Goal: Complete application form

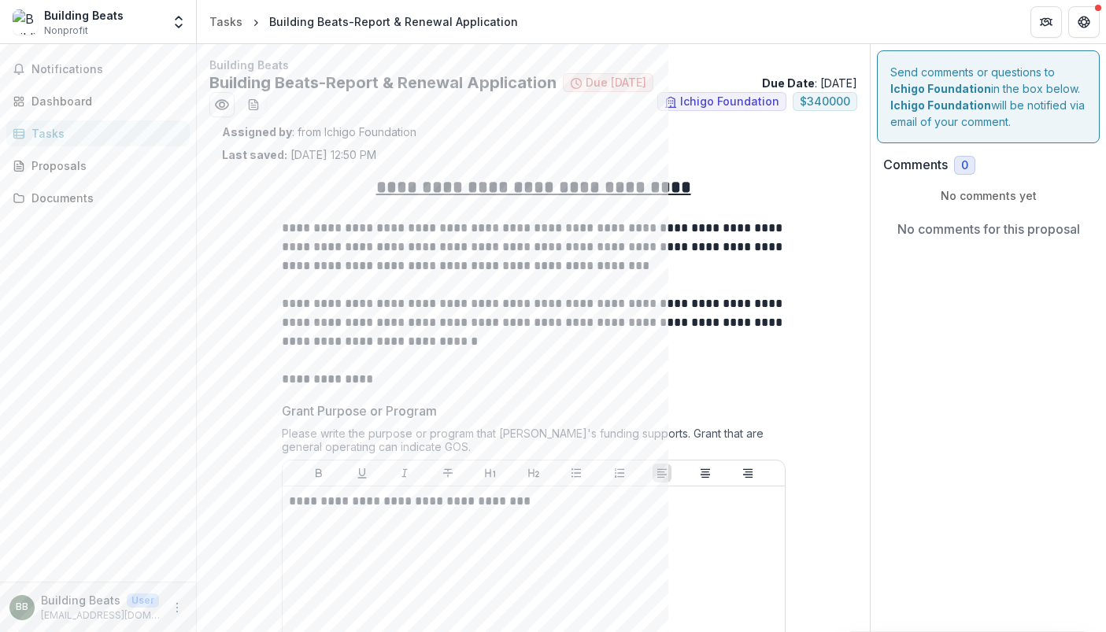
scroll to position [3764, 0]
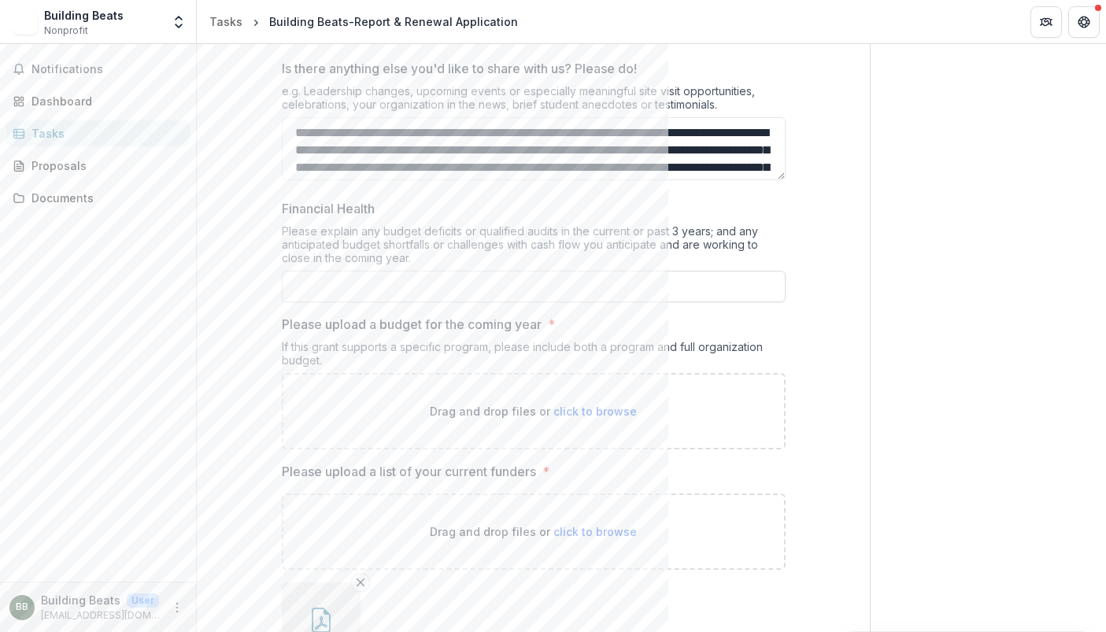
scroll to position [3385, 0]
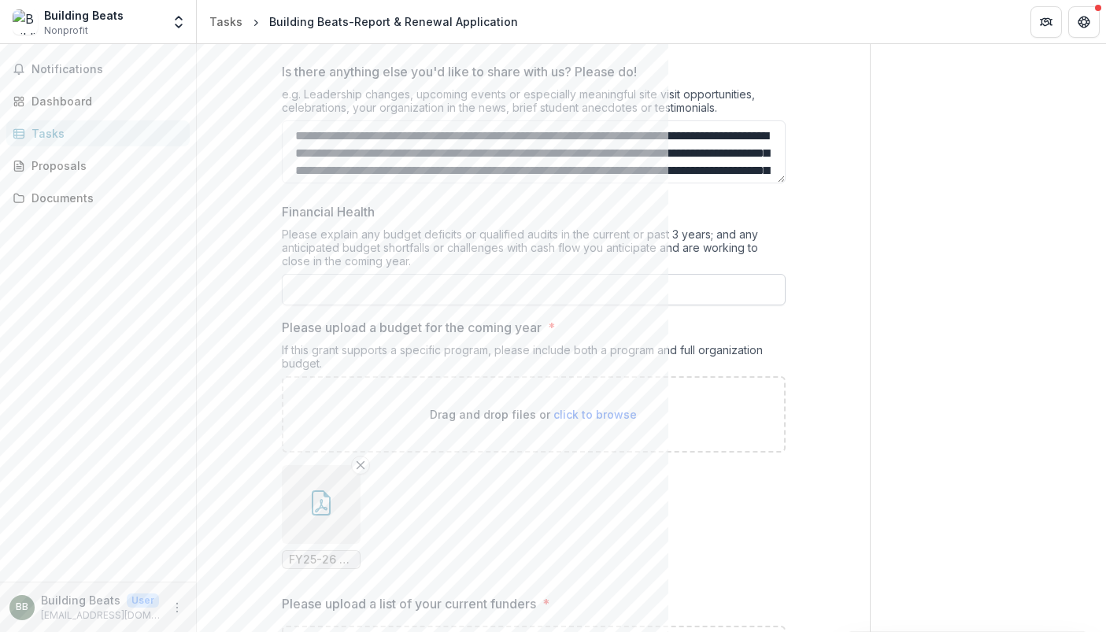
click at [416, 274] on input "Financial Health" at bounding box center [534, 289] width 504 height 31
paste input "**********"
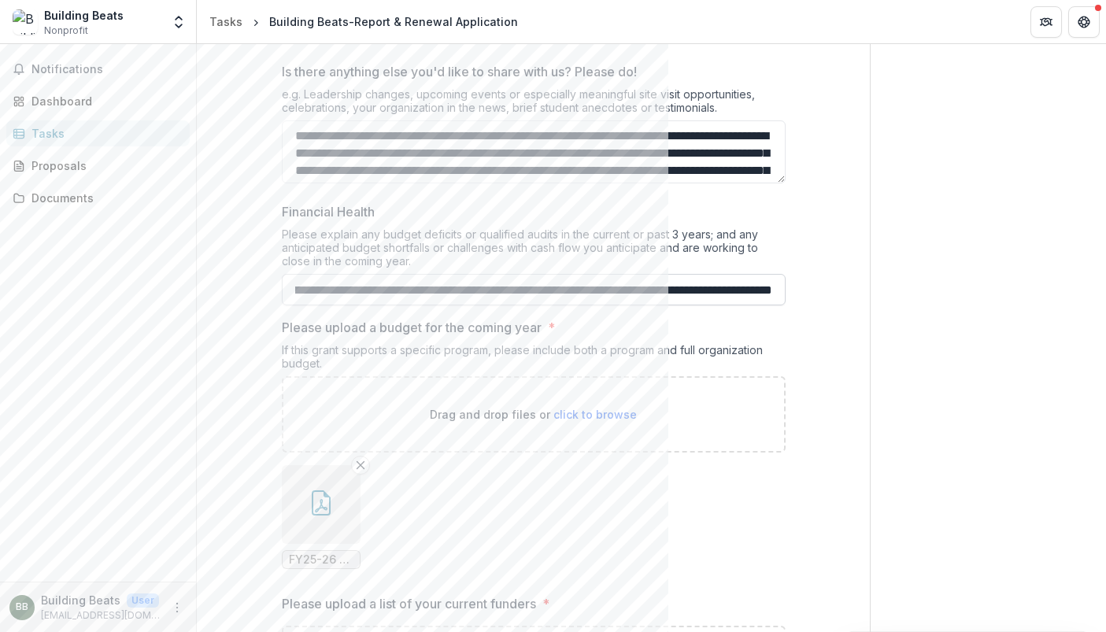
scroll to position [0, 9099]
click at [458, 274] on input "Financial Health" at bounding box center [534, 289] width 504 height 31
type input "**********"
click at [494, 479] on ul "FY25-26 - Building Beats Organization Budget _Updated 9.12.2025.pdf" at bounding box center [534, 517] width 504 height 104
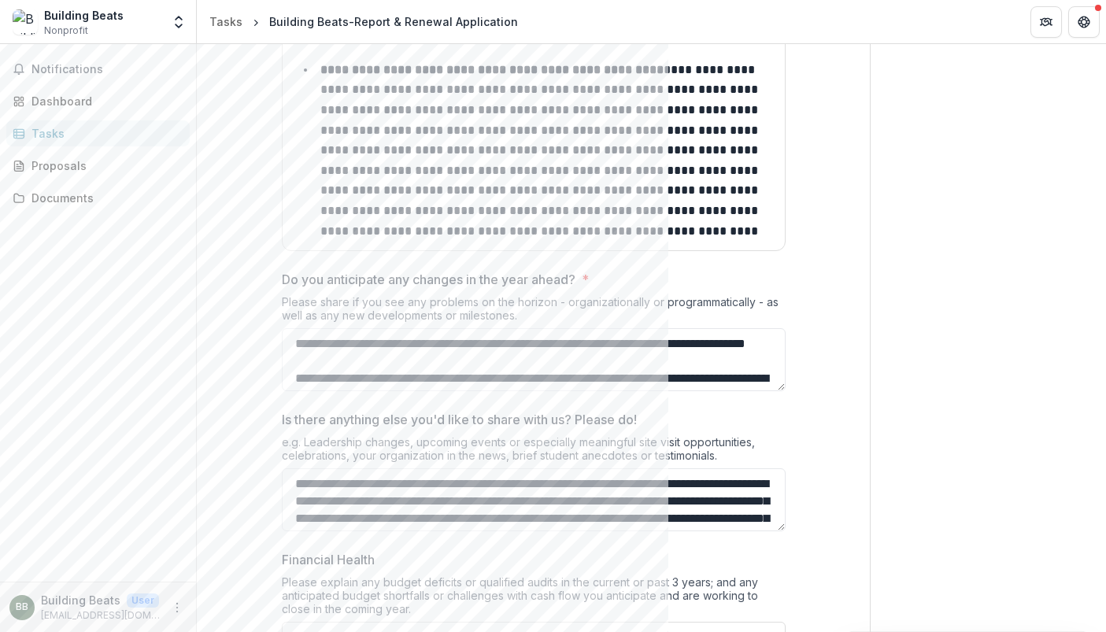
scroll to position [2925, 0]
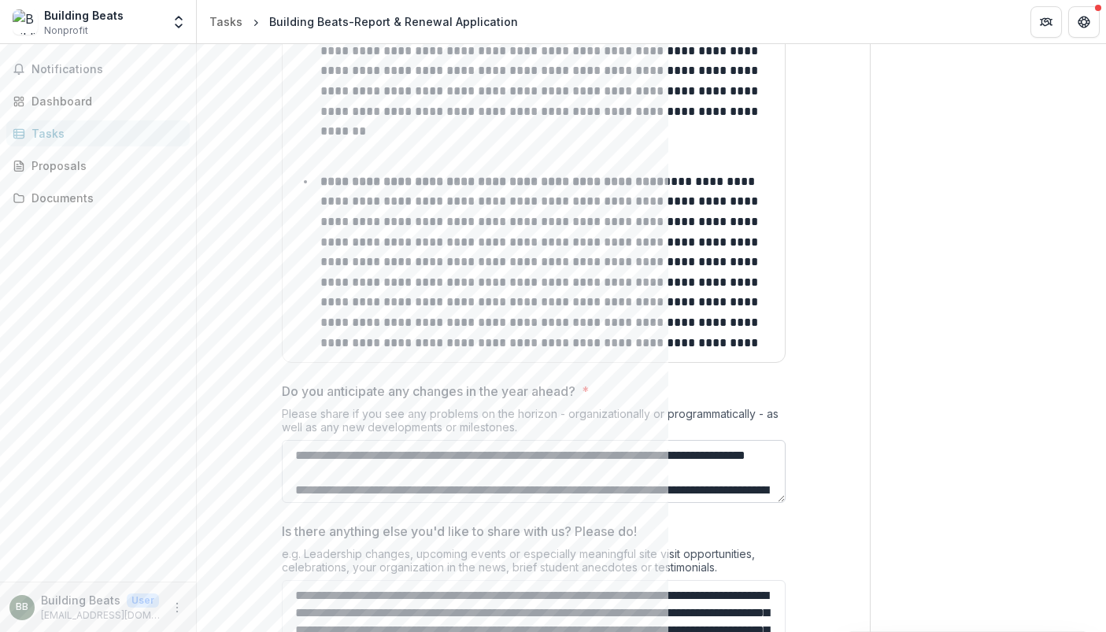
click at [491, 448] on textarea "Do you anticipate any changes in the year ahead? *" at bounding box center [534, 471] width 504 height 63
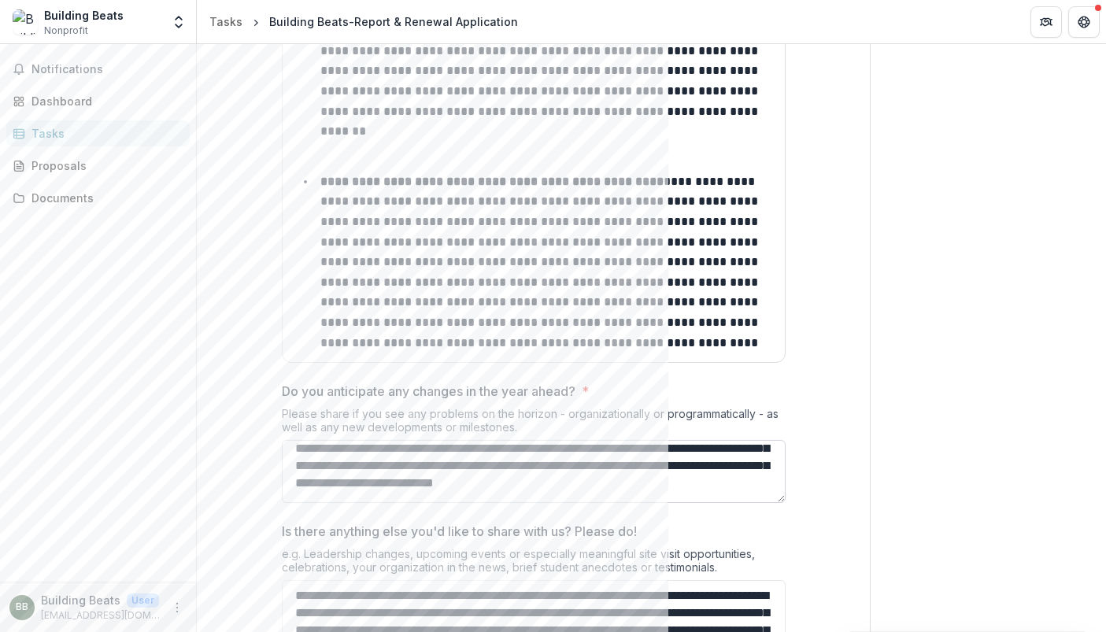
scroll to position [62, 0]
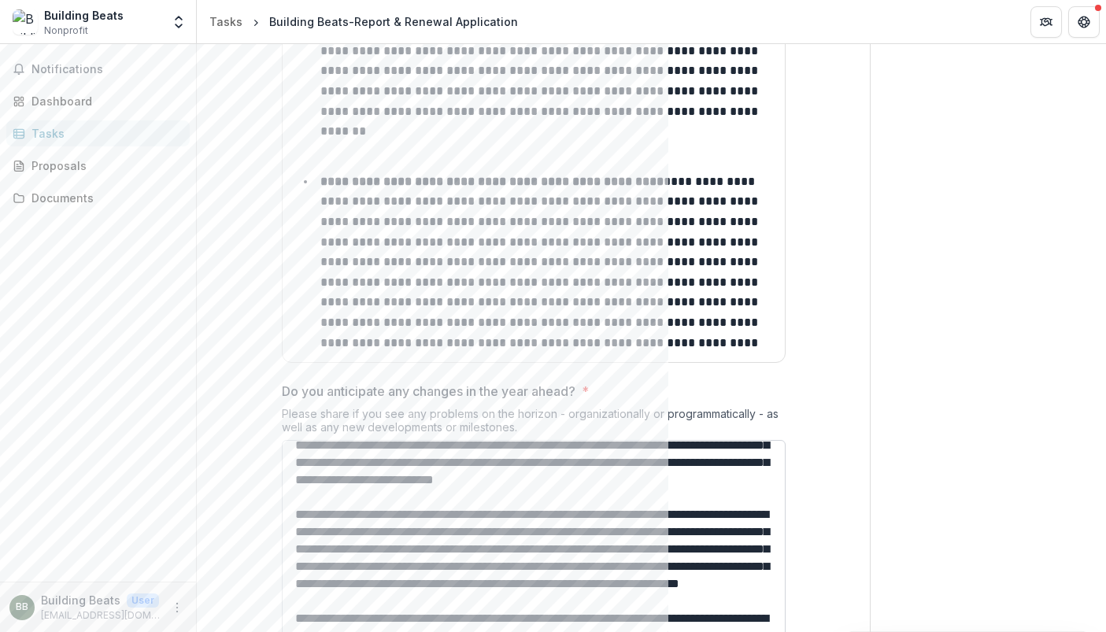
drag, startPoint x: 781, startPoint y: 457, endPoint x: 748, endPoint y: 627, distance: 173.2
click at [748, 627] on textarea "Do you anticipate any changes in the year ahead? *" at bounding box center [534, 543] width 504 height 207
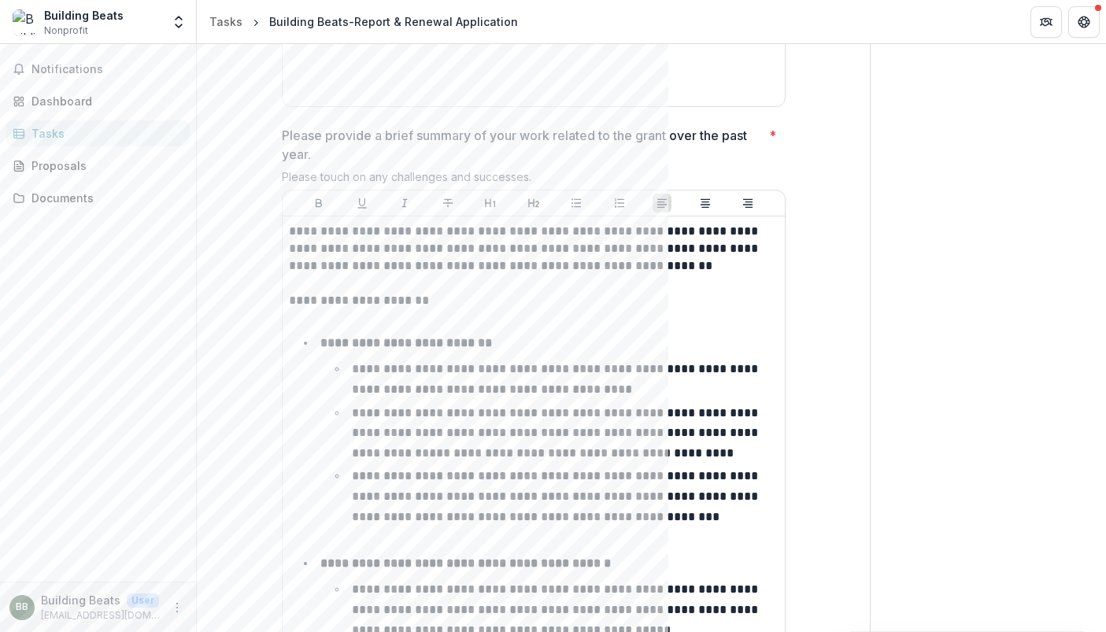
scroll to position [673, 0]
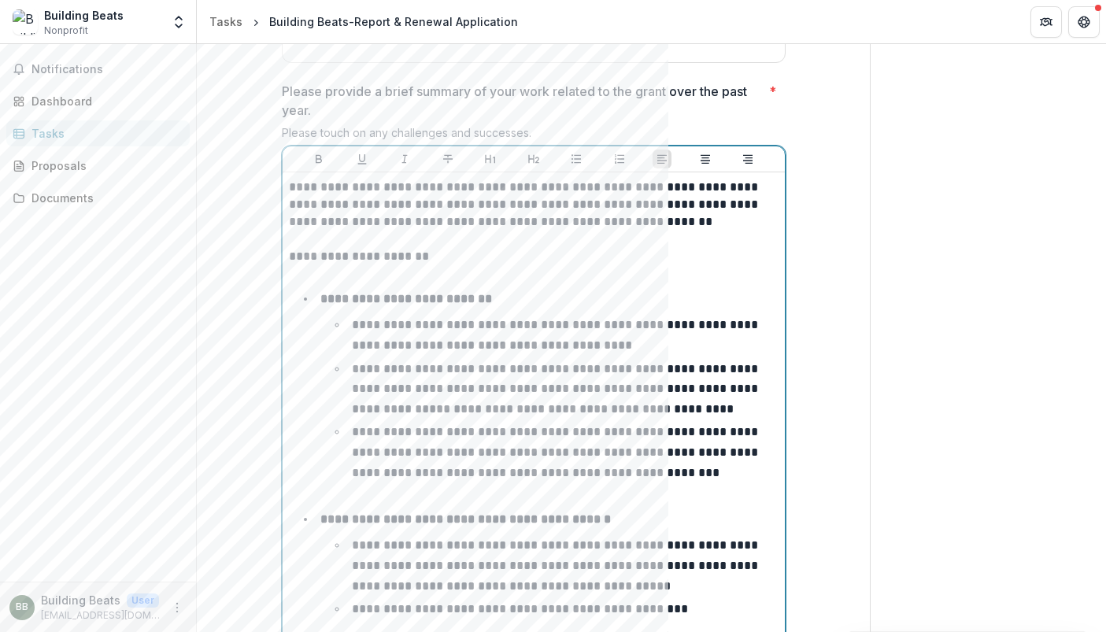
click at [608, 309] on li "**********" at bounding box center [543, 396] width 471 height 214
click at [616, 370] on p "**********" at bounding box center [556, 389] width 409 height 52
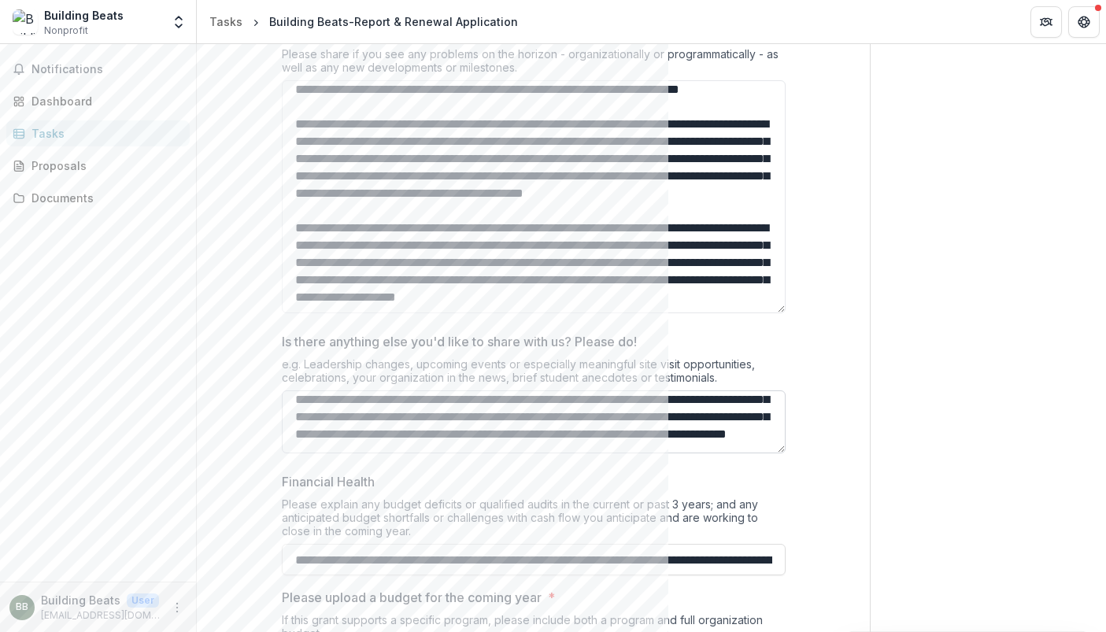
scroll to position [224, 0]
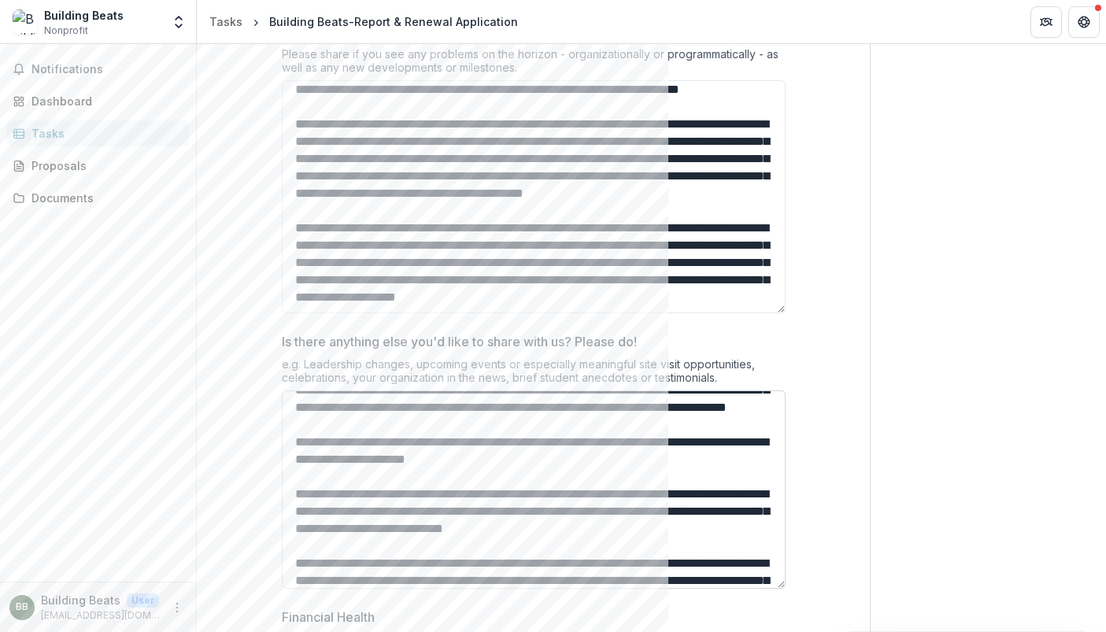
drag, startPoint x: 776, startPoint y: 428, endPoint x: 751, endPoint y: 573, distance: 147.7
click at [751, 573] on textarea "Is there anything else you'd like to share with us? Please do!" at bounding box center [534, 490] width 504 height 198
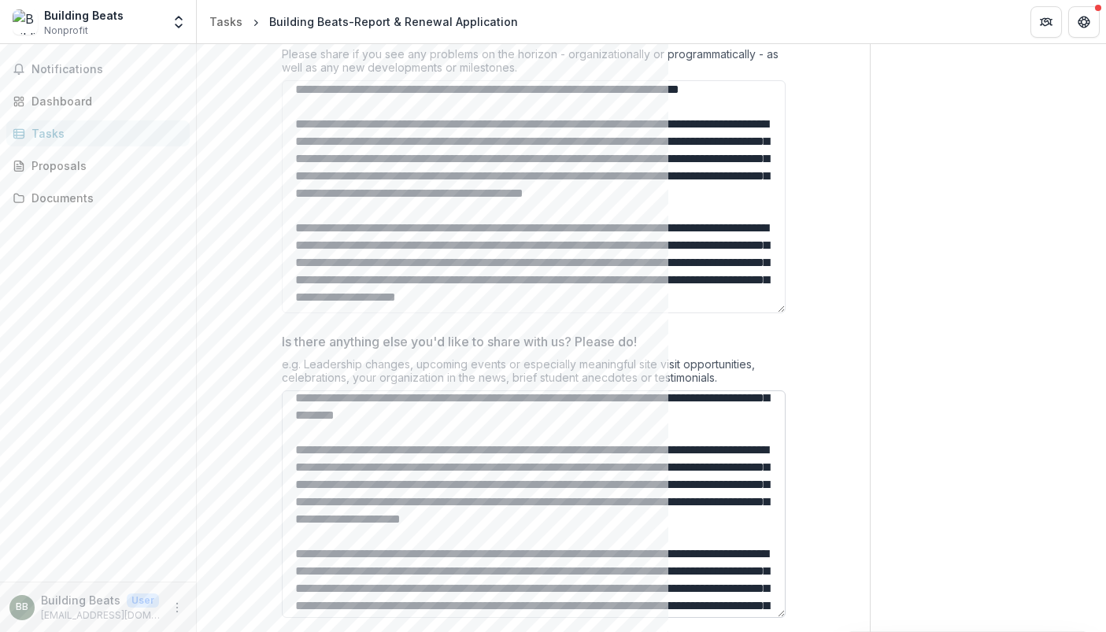
scroll to position [407, 0]
click at [627, 461] on textarea "Is there anything else you'd like to share with us? Please do!" at bounding box center [534, 505] width 504 height 228
click at [351, 458] on textarea "Is there anything else you'd like to share with us? Please do!" at bounding box center [534, 505] width 504 height 228
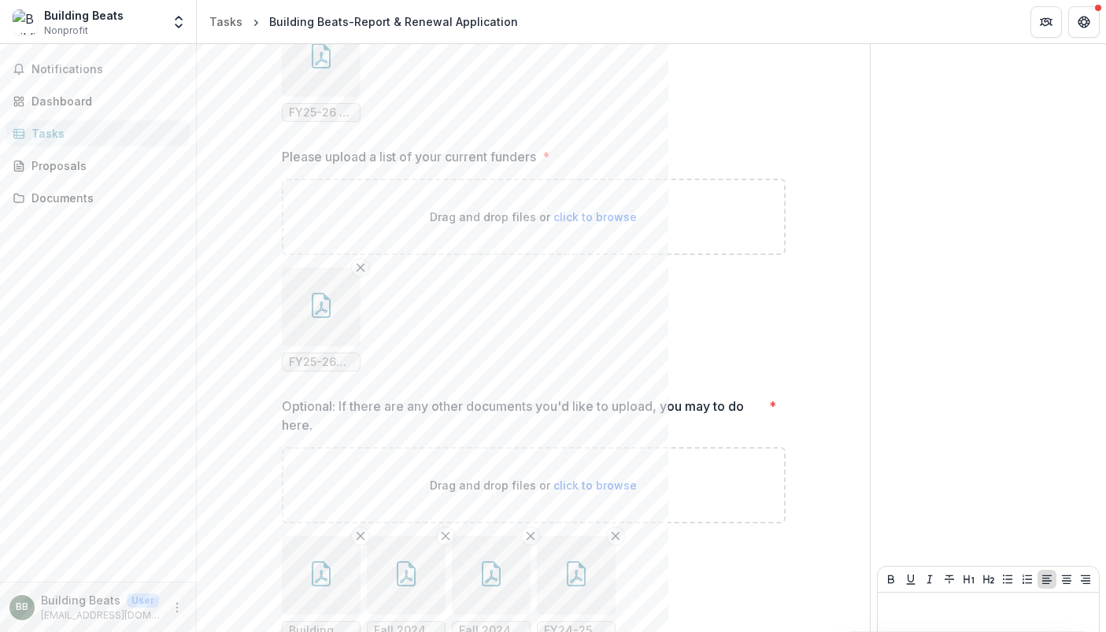
scroll to position [4229, 0]
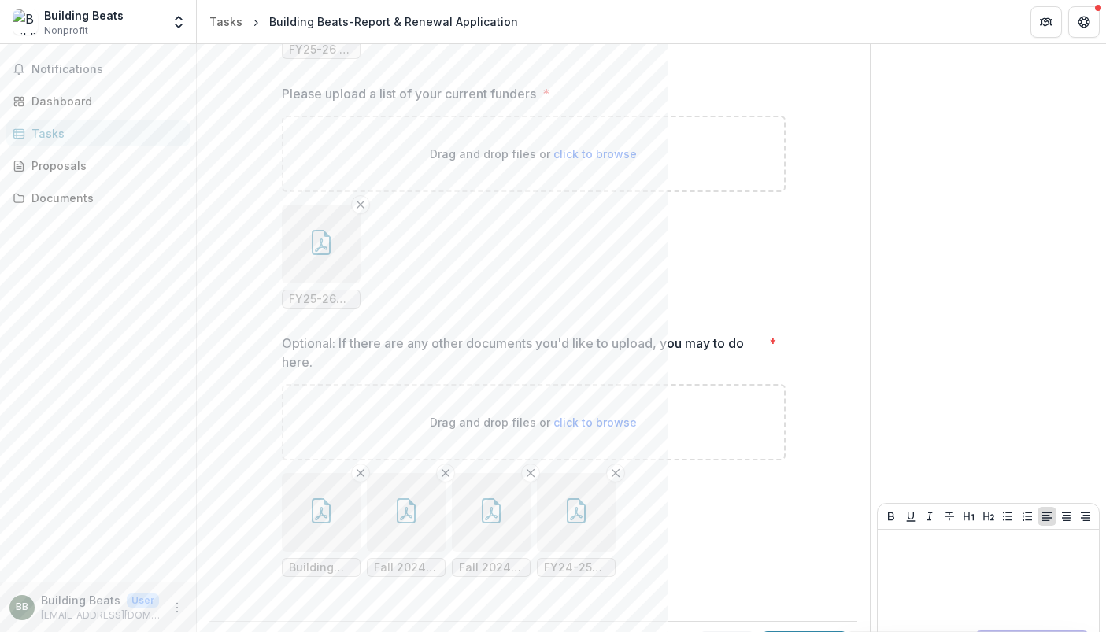
type textarea "**********"
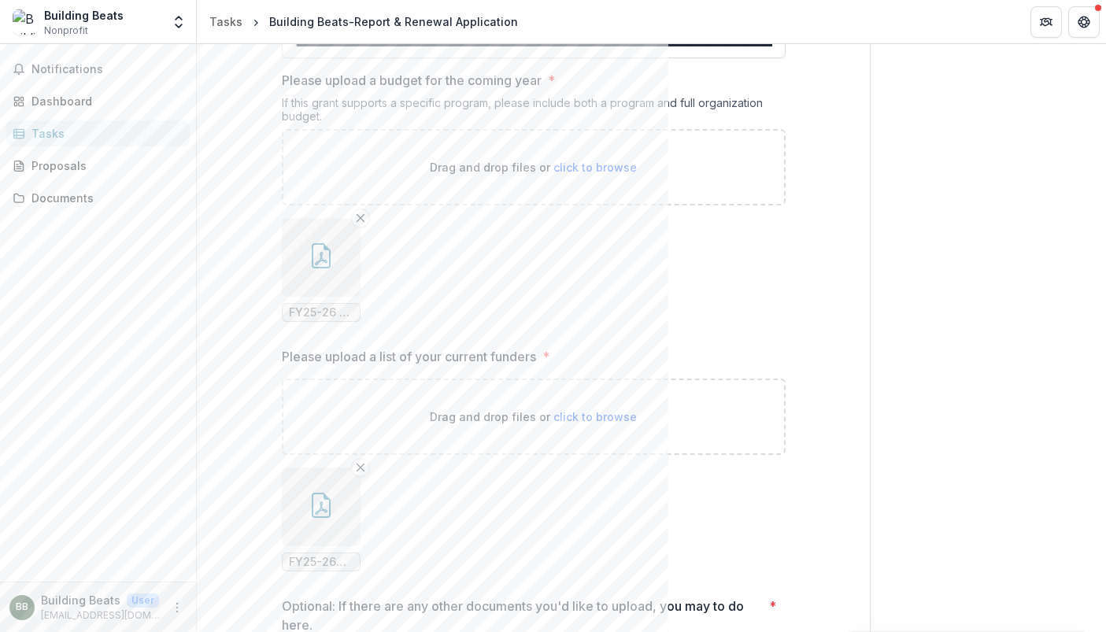
scroll to position [3879, 0]
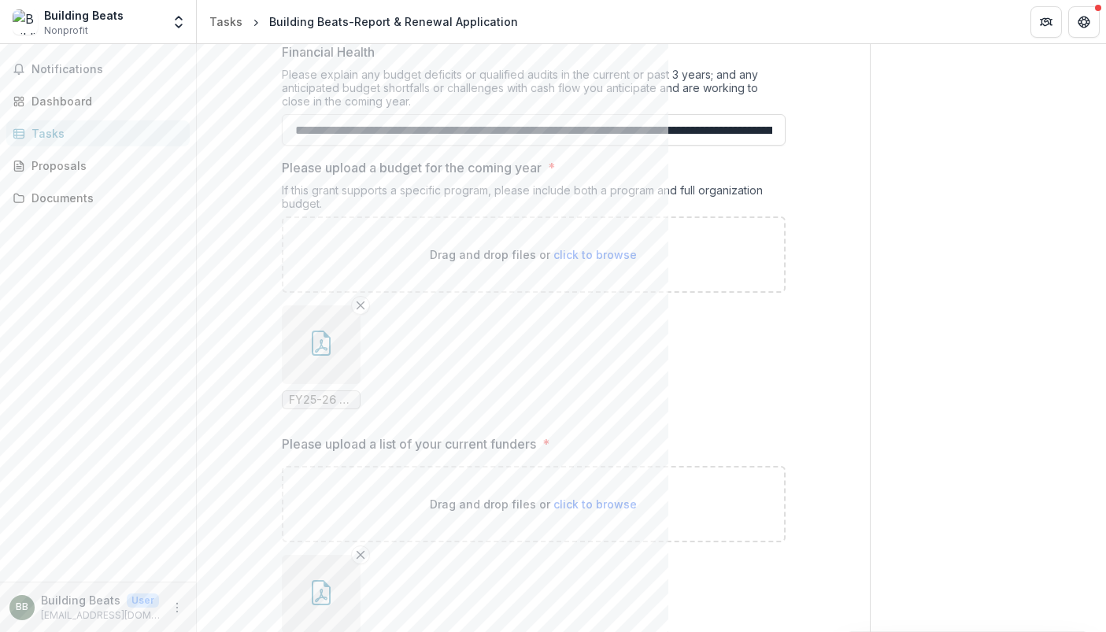
click at [331, 305] on button "button" at bounding box center [321, 344] width 79 height 79
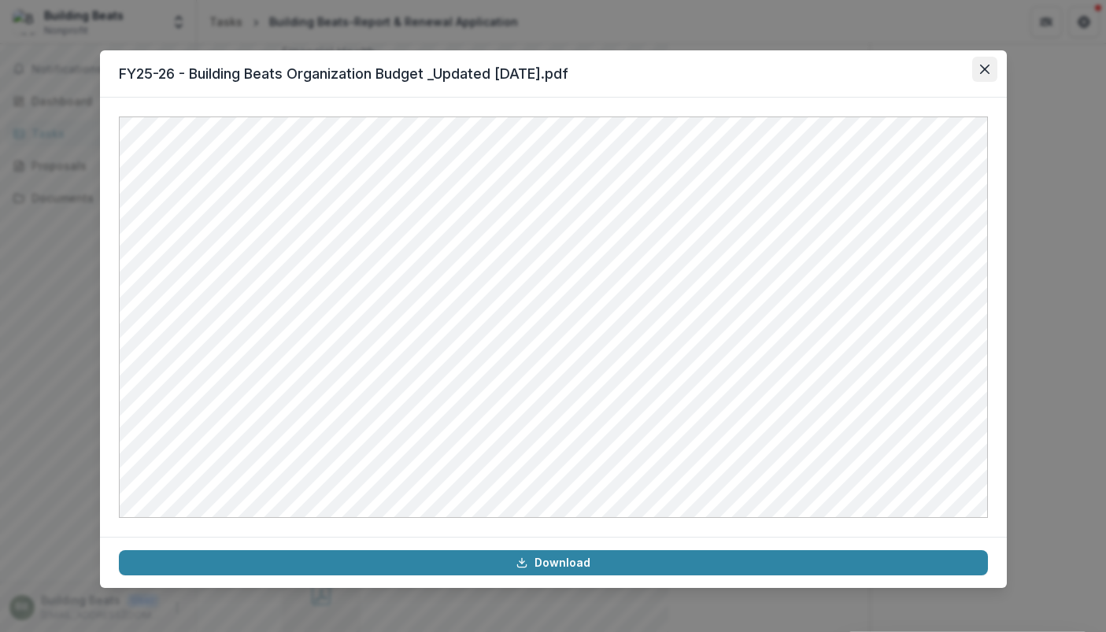
click at [987, 65] on icon "Close" at bounding box center [984, 69] width 9 height 9
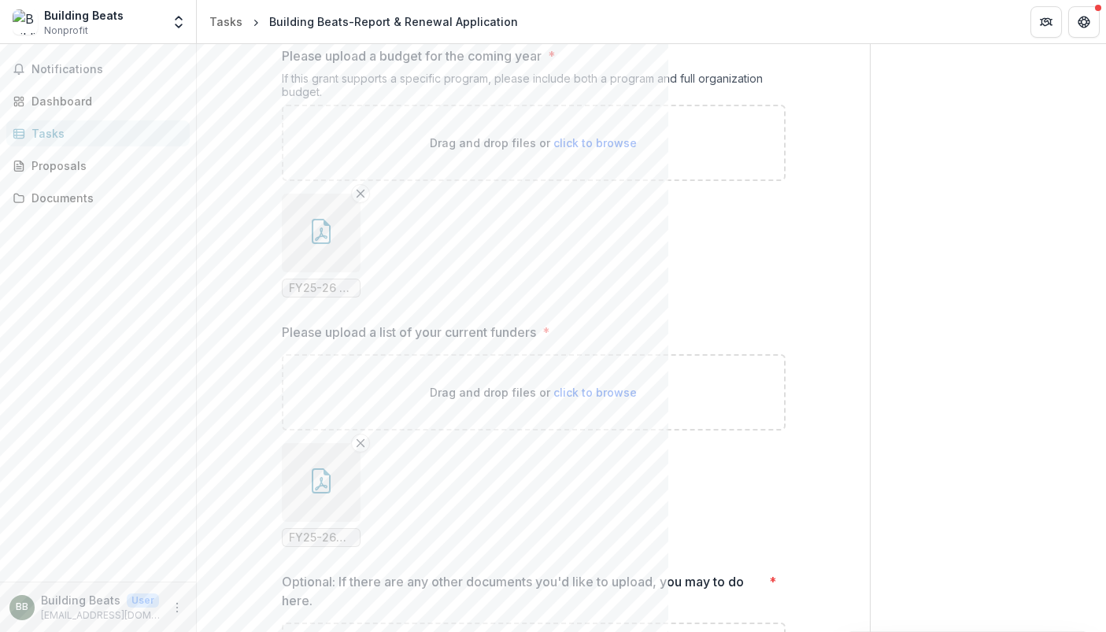
scroll to position [4229, 0]
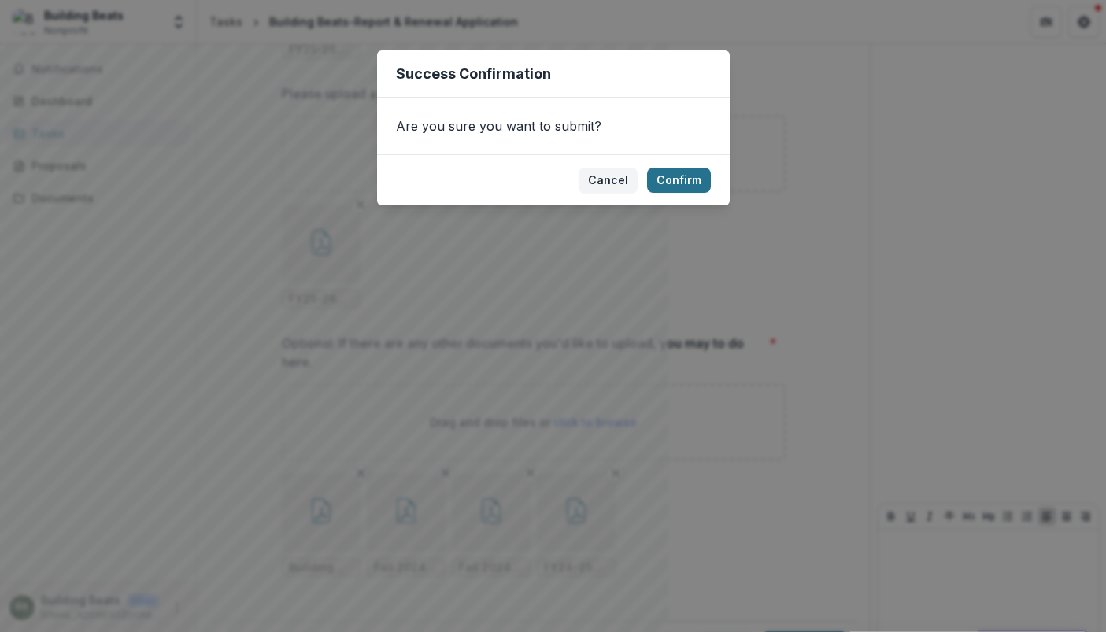
click at [692, 181] on button "Confirm" at bounding box center [679, 180] width 64 height 25
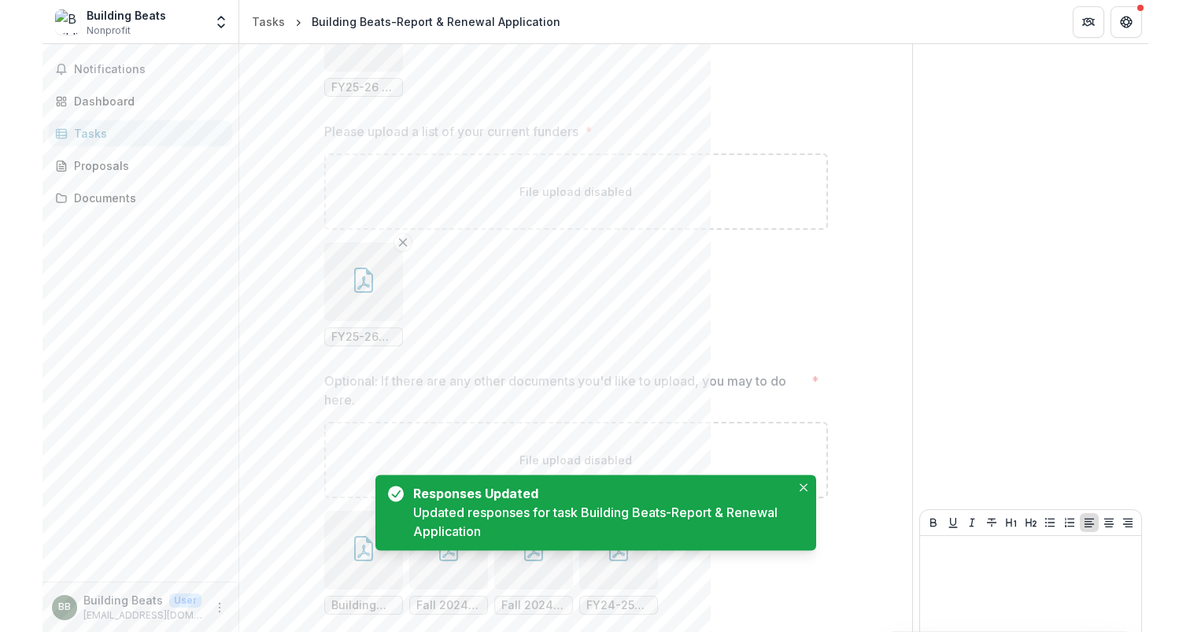
scroll to position [0, 0]
